Goal: Task Accomplishment & Management: Manage account settings

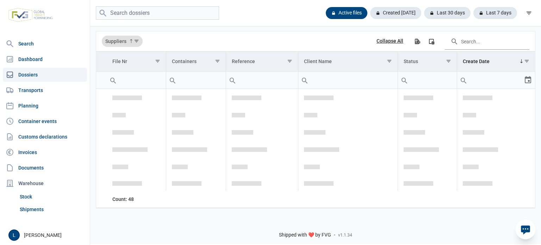
scroll to position [1203, 0]
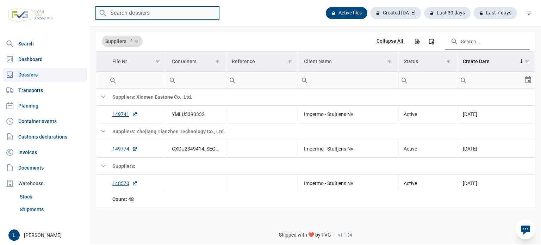
click at [148, 13] on input "search" at bounding box center [157, 13] width 123 height 14
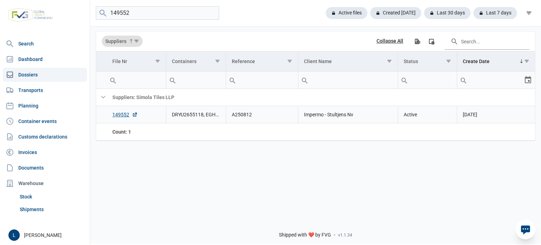
click at [180, 116] on td "DRYU2655118, EGHU3829702, EITU0485918, EITU3137475" at bounding box center [196, 114] width 60 height 17
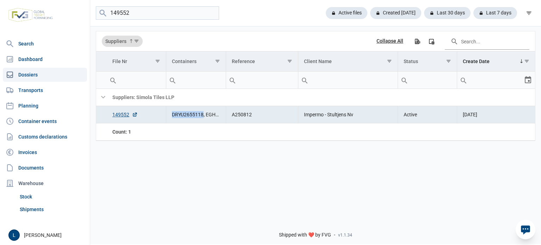
click at [180, 116] on td "DRYU2655118, EGHU3829702, EITU0485918, EITU3137475" at bounding box center [196, 114] width 60 height 17
copy td "DRYU2655118"
click at [146, 18] on input "149552" at bounding box center [157, 13] width 123 height 14
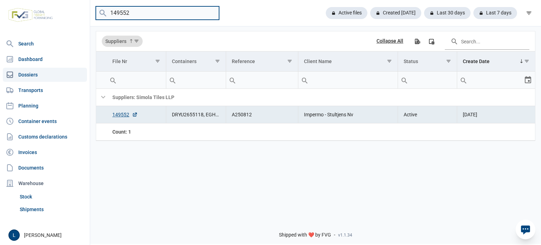
click at [147, 18] on input "149552" at bounding box center [157, 13] width 123 height 14
paste input "TCLU6846139"
type input "TCLU6846139"
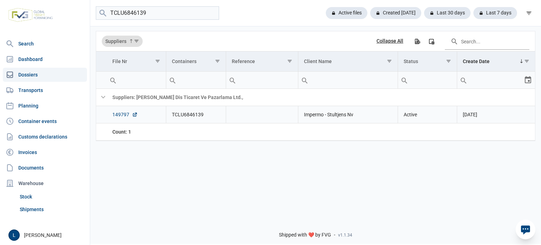
click at [120, 115] on link "149797" at bounding box center [124, 114] width 25 height 7
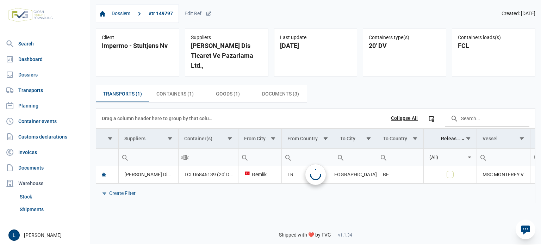
click at [207, 18] on div "Dossiers #tr 149797 Edit Ref" at bounding box center [154, 14] width 116 height 18
click at [209, 14] on icon at bounding box center [209, 14] width 6 height 6
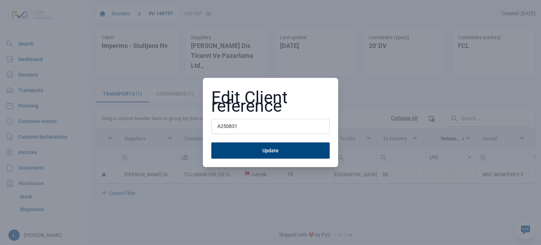
type input "A250831"
click at [211, 142] on button "Update" at bounding box center [270, 150] width 118 height 16
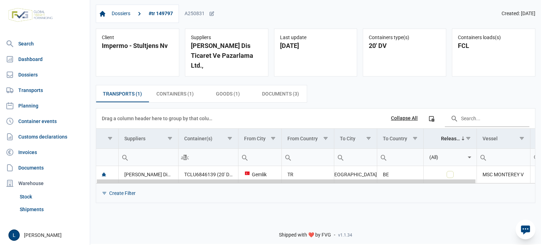
scroll to position [0, 68]
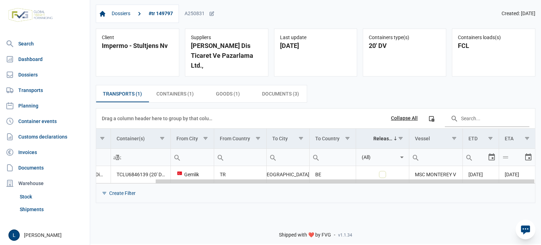
drag, startPoint x: 260, startPoint y: 172, endPoint x: 466, endPoint y: 170, distance: 206.8
click at [466, 171] on body "For evaluation purposes only. Redistribution prohibited. Please register an exi…" at bounding box center [270, 110] width 541 height 245
